Goal: Information Seeking & Learning: Learn about a topic

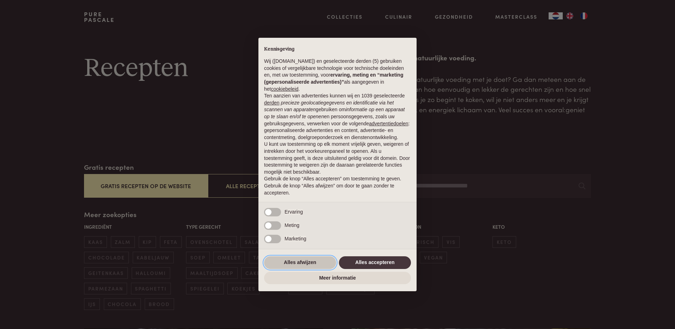
click at [296, 266] on button "Alles afwijzen" at bounding box center [300, 262] width 72 height 13
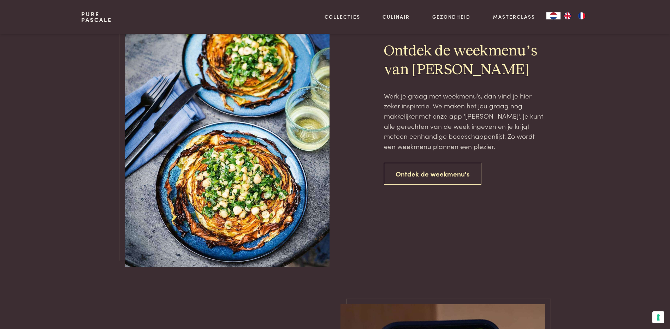
scroll to position [1624, 0]
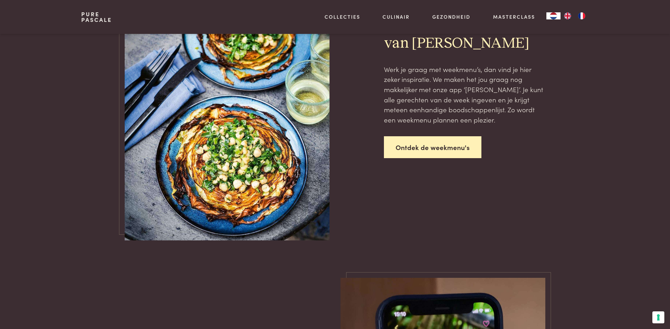
click at [433, 145] on link "Ontdek de weekmenu's" at bounding box center [432, 147] width 97 height 22
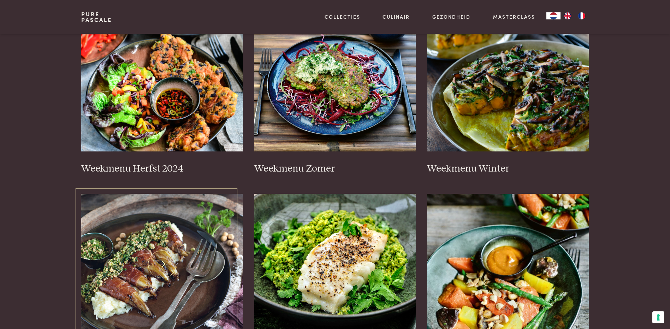
scroll to position [141, 0]
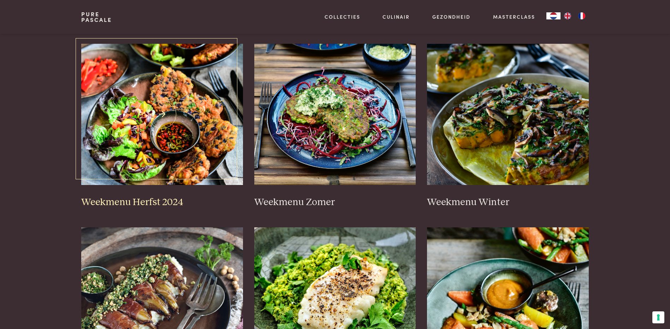
click at [154, 96] on img at bounding box center [162, 114] width 162 height 141
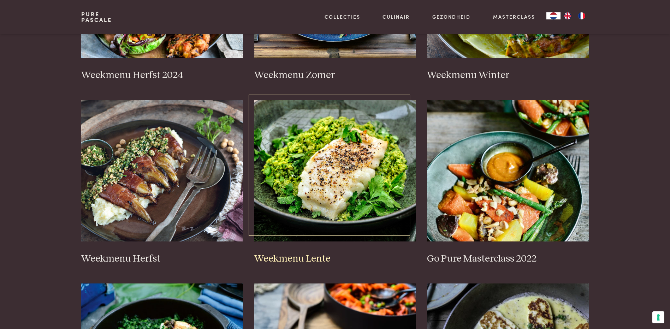
scroll to position [282, 0]
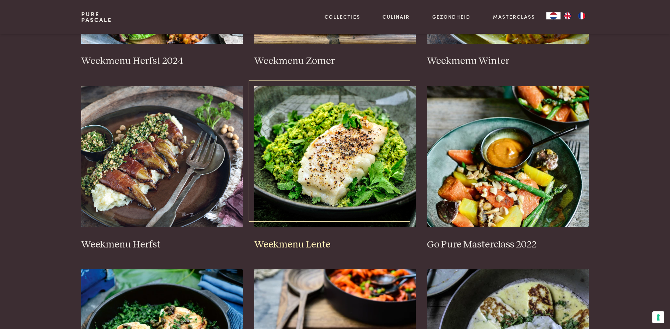
click at [330, 152] on img at bounding box center [335, 156] width 162 height 141
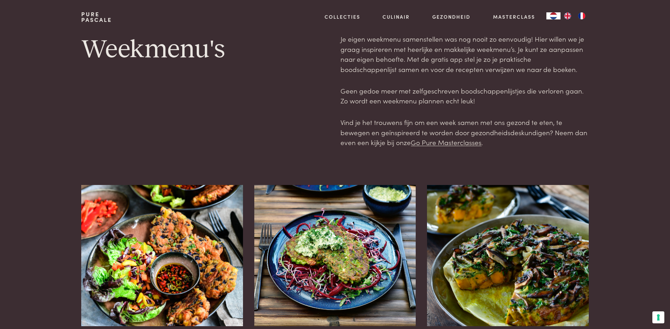
scroll to position [141, 0]
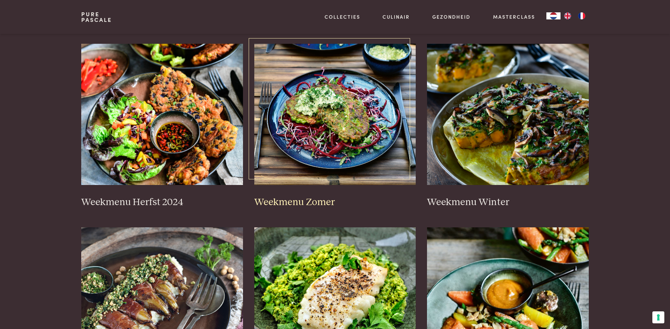
click at [322, 125] on img at bounding box center [335, 114] width 162 height 141
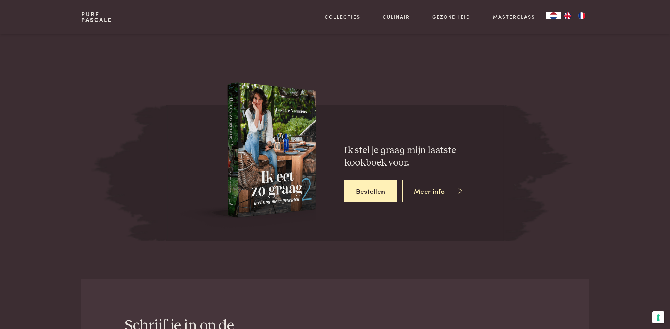
scroll to position [2613, 0]
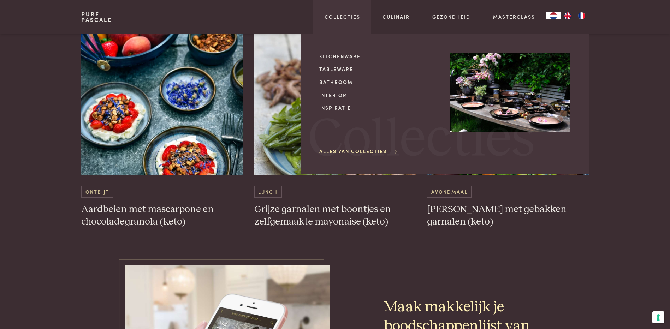
scroll to position [2118, 0]
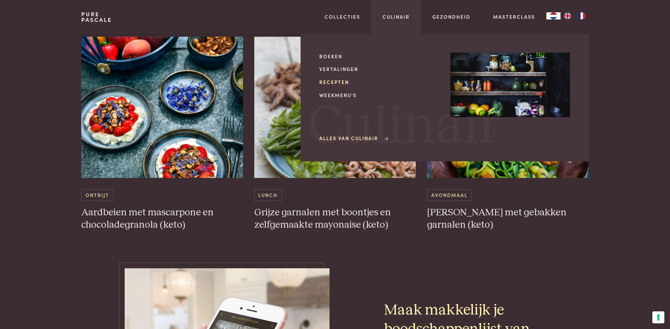
click at [333, 81] on link "Recepten" at bounding box center [379, 81] width 120 height 7
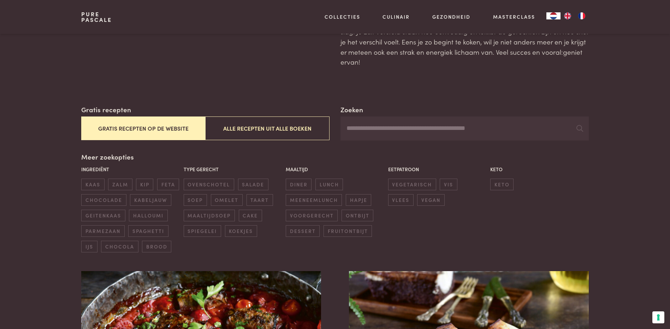
scroll to position [71, 0]
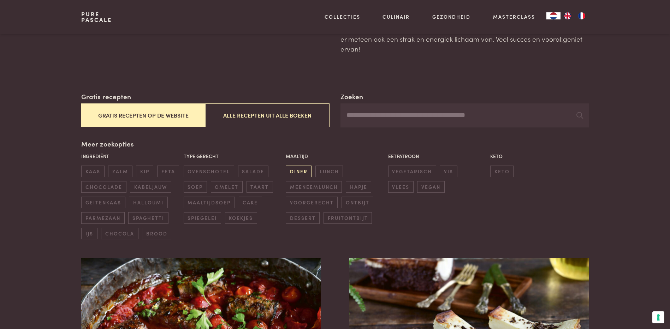
click at [294, 170] on span "diner" at bounding box center [299, 172] width 26 height 12
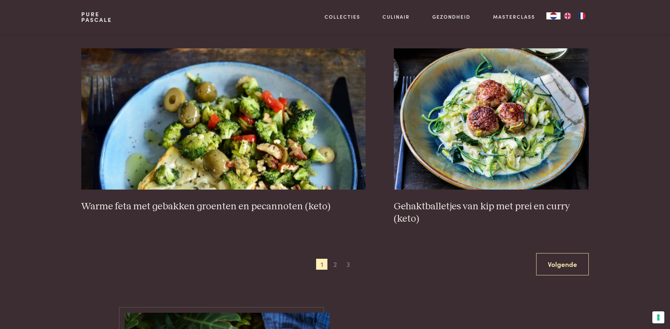
scroll to position [1292, 0]
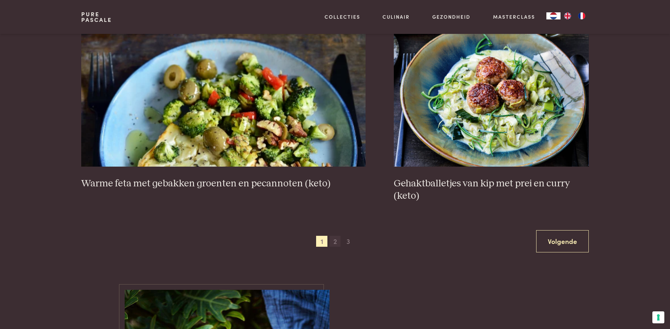
click at [334, 243] on span "2" at bounding box center [334, 241] width 11 height 11
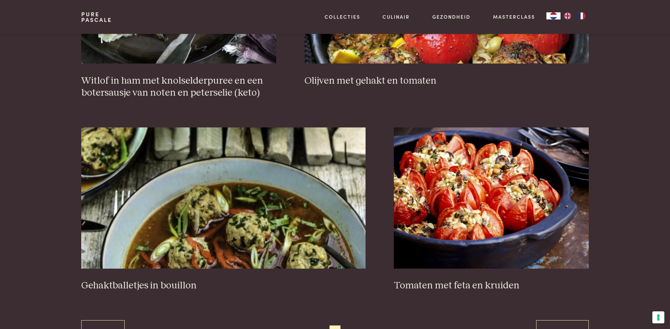
scroll to position [1221, 0]
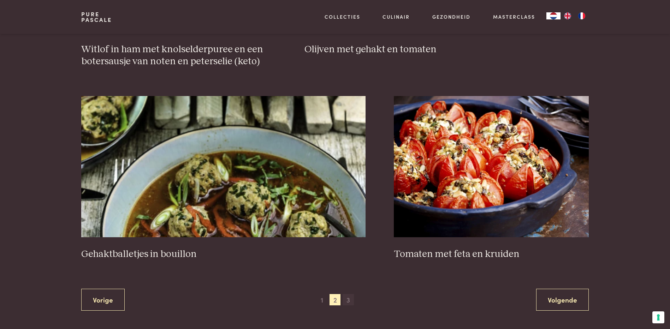
click at [347, 301] on span "3" at bounding box center [347, 299] width 11 height 11
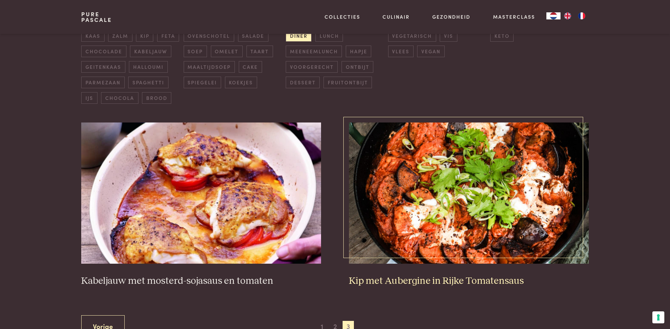
scroll to position [233, 0]
